Goal: Task Accomplishment & Management: Use online tool/utility

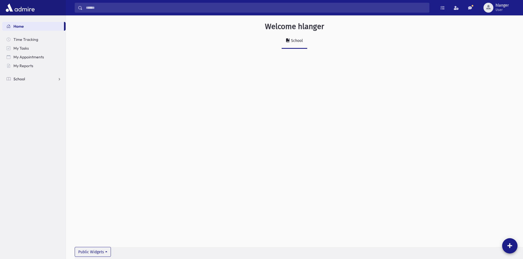
click at [24, 76] on link "School" at bounding box center [33, 79] width 63 height 9
click at [29, 88] on span "Students" at bounding box center [23, 87] width 15 height 5
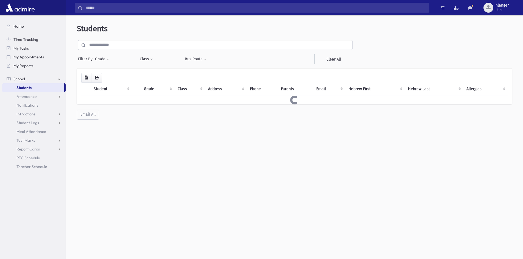
click at [126, 49] on input "text" at bounding box center [219, 45] width 266 height 10
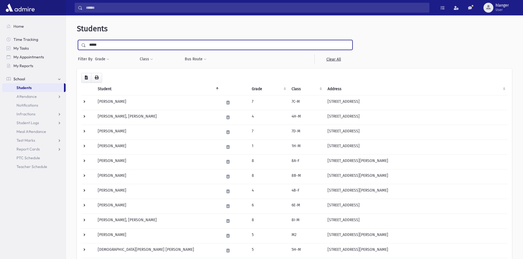
type input "**********"
click at [77, 40] on input "submit" at bounding box center [84, 43] width 15 height 7
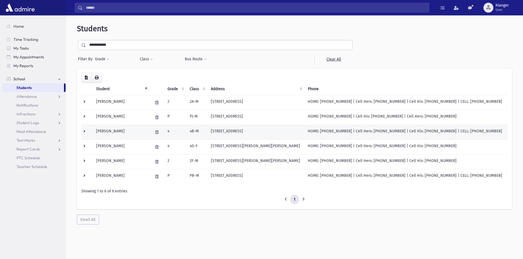
click at [147, 134] on td "Shereshevsky, Michoel" at bounding box center [121, 132] width 57 height 15
click at [117, 132] on td "Shereshevsky, Michoel" at bounding box center [121, 132] width 57 height 15
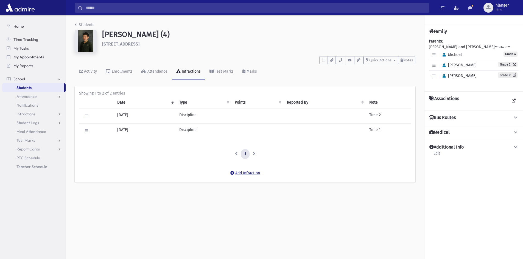
click at [247, 173] on button "Add Infraction" at bounding box center [245, 173] width 37 height 10
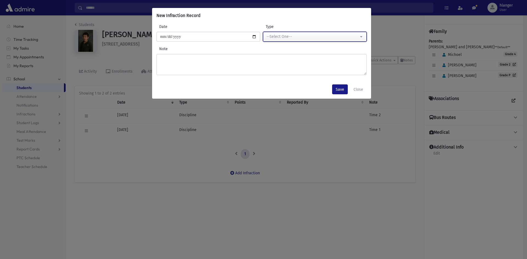
click at [296, 41] on button "--Select One--" at bounding box center [315, 37] width 104 height 10
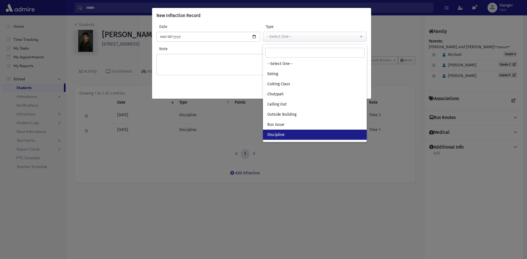
click at [283, 137] on span "Discipline" at bounding box center [275, 134] width 17 height 5
select select "*"
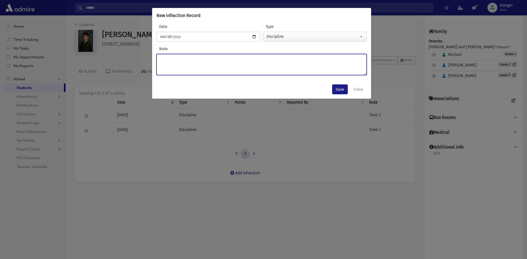
click at [231, 73] on textarea "Note" at bounding box center [261, 64] width 210 height 21
type textarea "******"
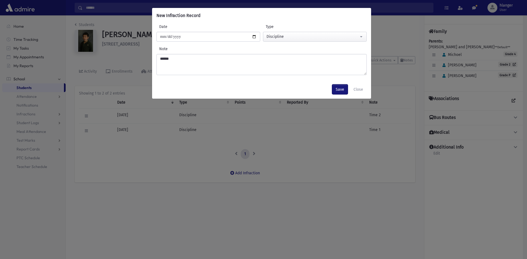
click at [336, 91] on button "Save" at bounding box center [340, 90] width 16 height 10
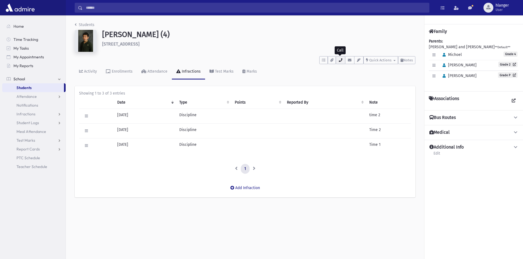
click at [342, 59] on button "button" at bounding box center [340, 60] width 9 height 8
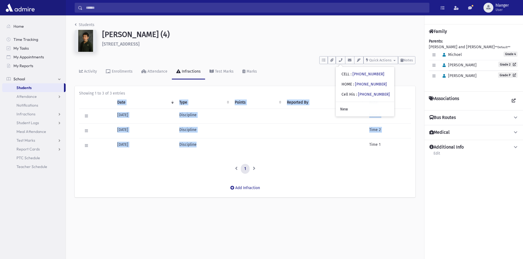
click at [297, 153] on div "Date Type Points Reported By Note Edit Delete [DATE] Discipline time 2 Edit Del…" at bounding box center [245, 126] width 332 height 61
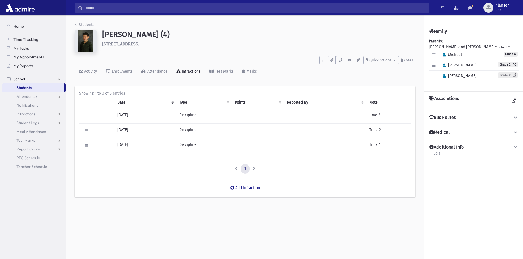
click at [292, 136] on td at bounding box center [324, 131] width 83 height 15
click at [295, 120] on td at bounding box center [324, 116] width 83 height 15
